Goal: Transaction & Acquisition: Purchase product/service

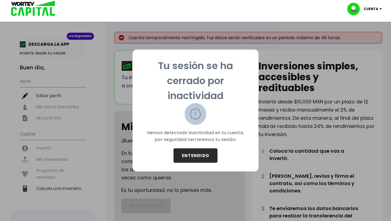
click at [202, 154] on button "ENTENDIDO" at bounding box center [196, 155] width 44 height 14
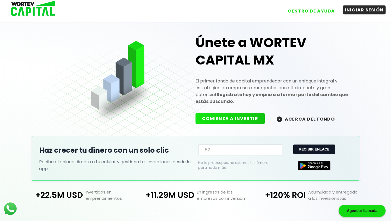
click at [358, 10] on button "INICIAR SESIÓN" at bounding box center [364, 9] width 43 height 9
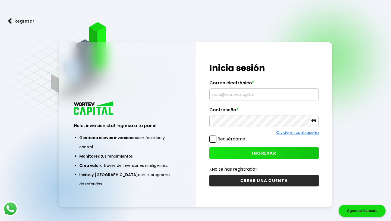
type input "[EMAIL_ADDRESS][DOMAIN_NAME]"
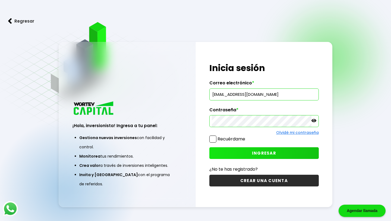
click at [314, 121] on icon at bounding box center [314, 120] width 5 height 5
click at [214, 141] on span at bounding box center [212, 138] width 7 height 7
click at [246, 136] on input "Recuérdame" at bounding box center [246, 136] width 0 height 0
click at [234, 150] on button "INGRESAR" at bounding box center [263, 153] width 109 height 12
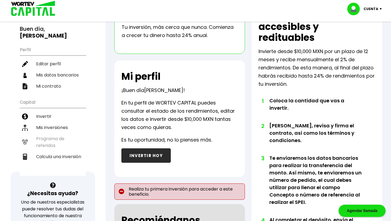
scroll to position [38, 0]
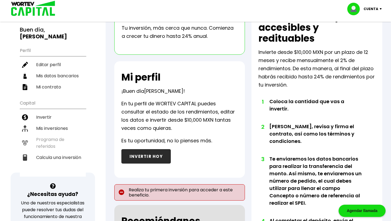
click at [155, 155] on button "INVERTIR HOY" at bounding box center [145, 156] width 49 height 14
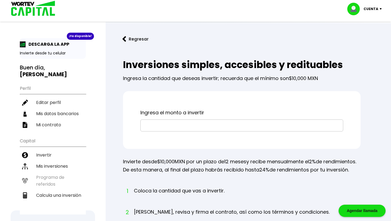
click at [172, 127] on input "text" at bounding box center [242, 125] width 198 height 11
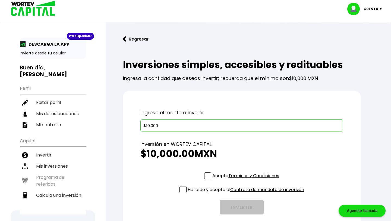
type input "$10,000"
click at [206, 177] on span at bounding box center [207, 175] width 7 height 7
click at [247, 180] on input "Acepto Términos y Condiciones" at bounding box center [247, 180] width 0 height 0
click at [184, 191] on span at bounding box center [183, 189] width 7 height 7
click at [247, 193] on input "He leído y acepto el Contrato de mandato de inversión" at bounding box center [247, 193] width 0 height 0
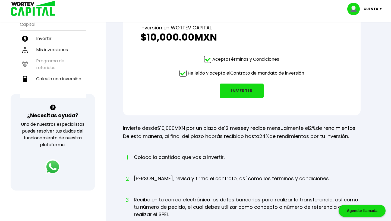
scroll to position [117, 0]
click at [238, 91] on button "INVERTIR" at bounding box center [242, 90] width 44 height 14
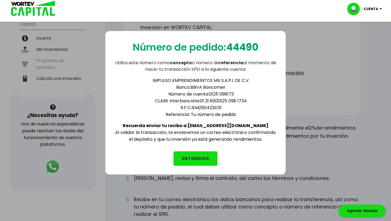
click at [207, 156] on button "ENTENDIDO" at bounding box center [196, 158] width 44 height 14
